Goal: Use online tool/utility: Use online tool/utility

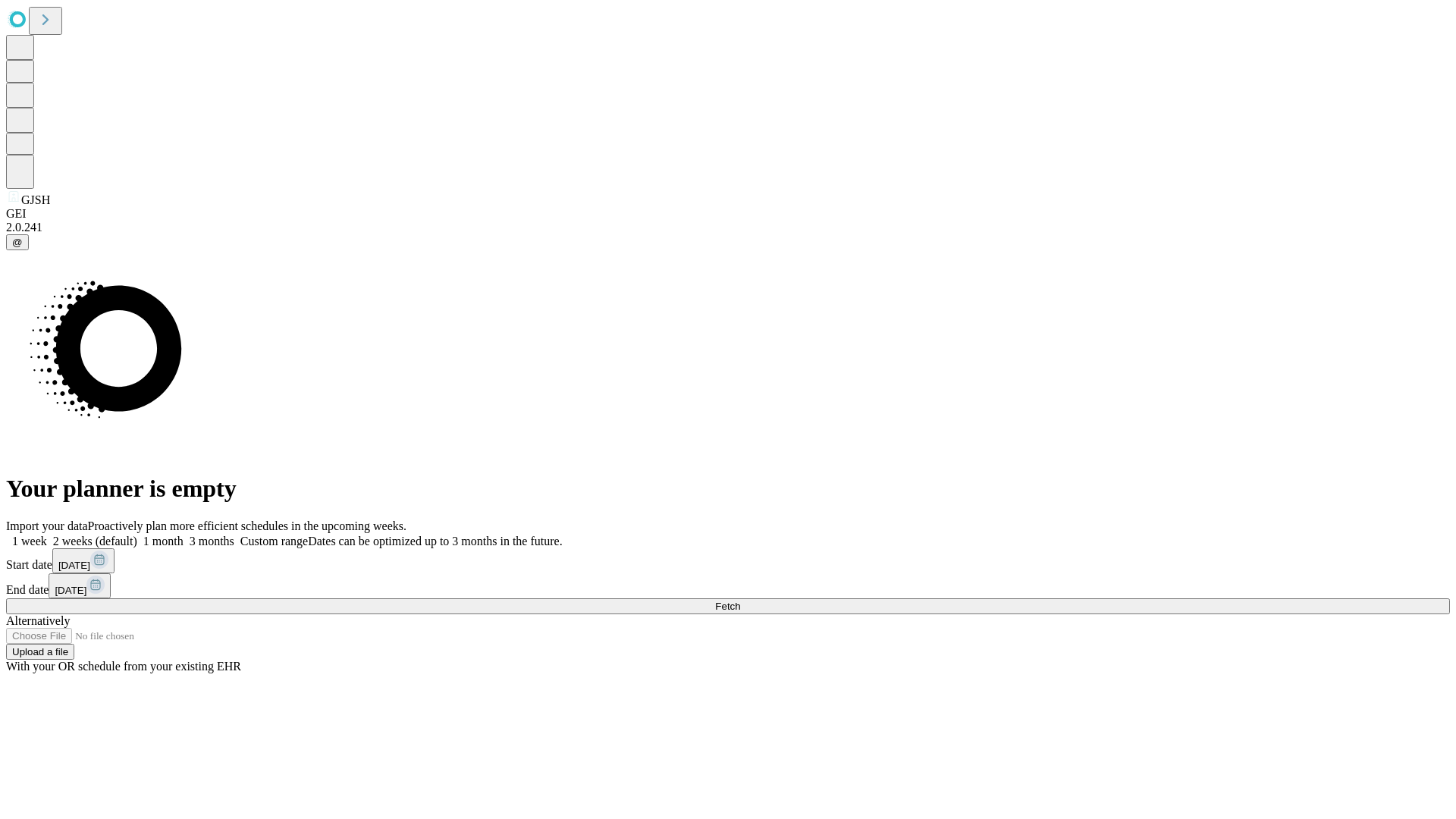
click at [740, 600] on span "Fetch" at bounding box center [728, 605] width 25 height 12
